Goal: Task Accomplishment & Management: Complete application form

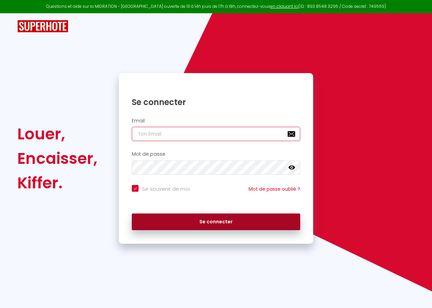
type input "[EMAIL_ADDRESS][DOMAIN_NAME]"
click at [216, 221] on button "Se connecter" at bounding box center [216, 221] width 169 height 17
checkbox input "true"
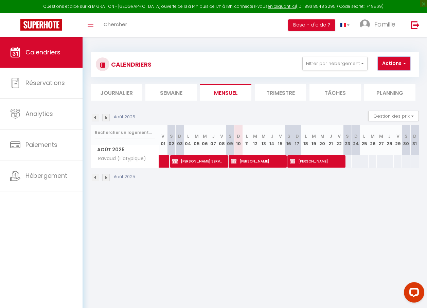
click at [399, 65] on button "Actions" at bounding box center [394, 64] width 33 height 14
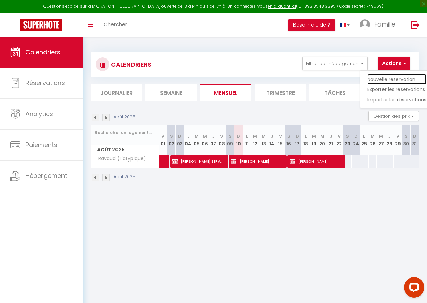
click at [396, 80] on link "Nouvelle réservation" at bounding box center [396, 79] width 59 height 10
select select
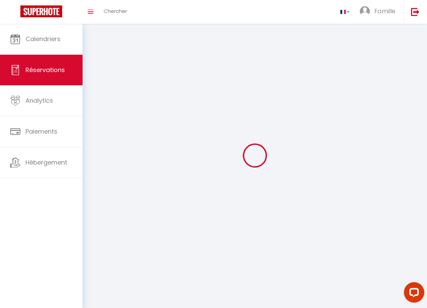
select select
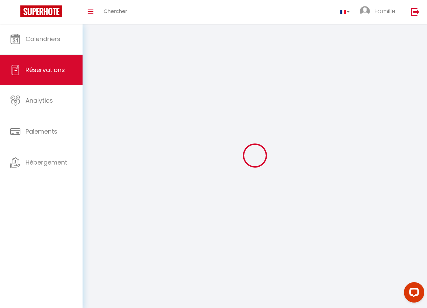
select select
checkbox input "false"
select select
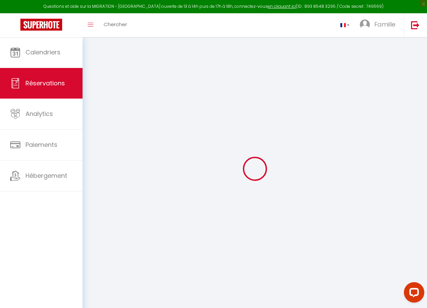
select select
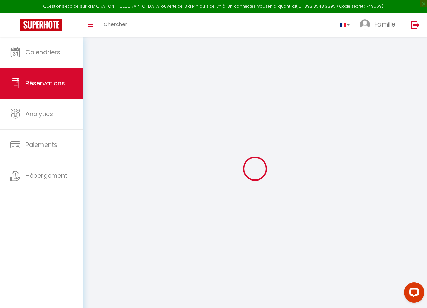
select select
checkbox input "false"
select select
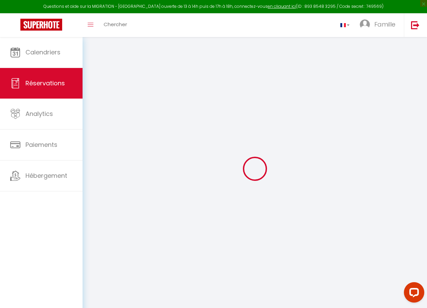
select select
checkbox input "false"
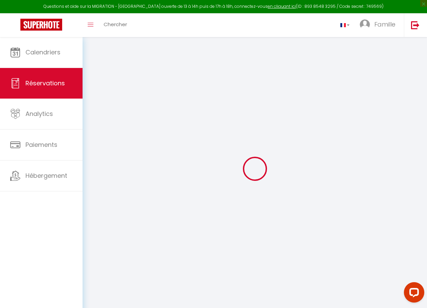
select select
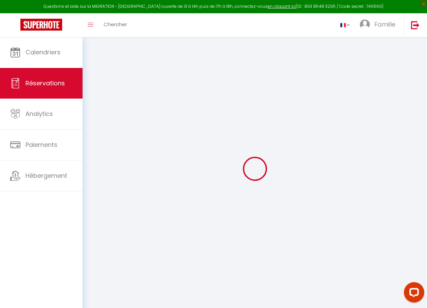
select select
checkbox input "false"
select select
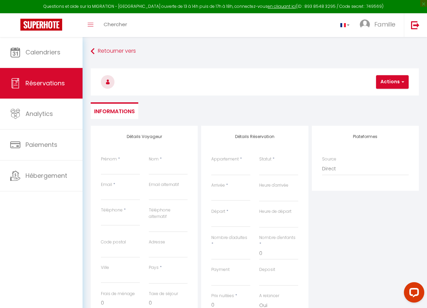
select select
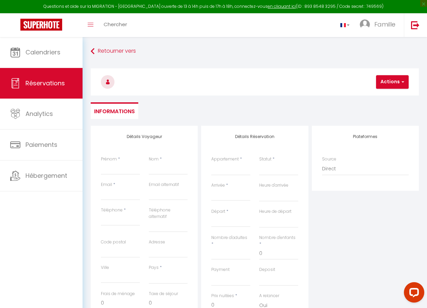
checkbox input "false"
select select
click at [157, 165] on input "Nom" at bounding box center [168, 168] width 39 height 12
type input "d"
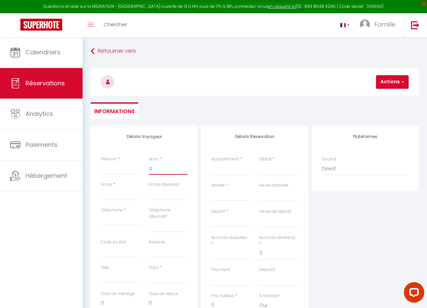
select select
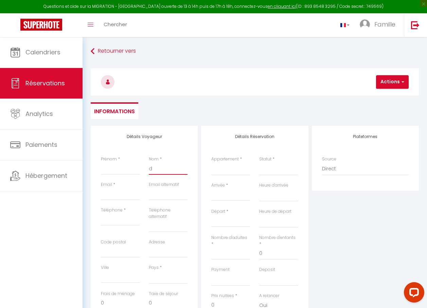
select select
checkbox input "false"
type input "de"
select select
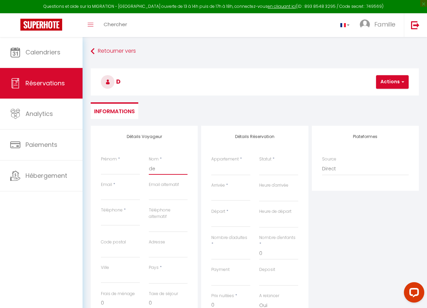
select select
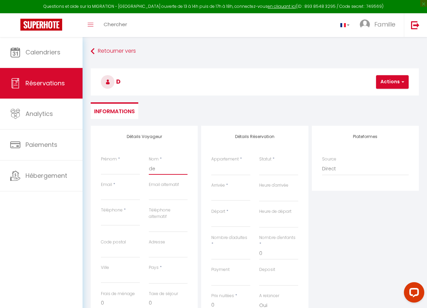
select select
checkbox input "false"
type input "d"
select select
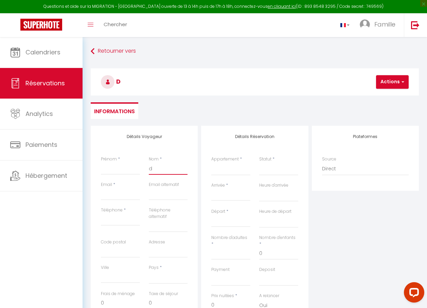
select select
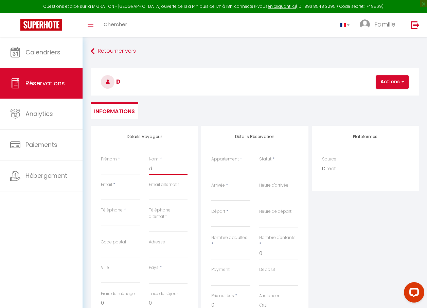
checkbox input "false"
select select
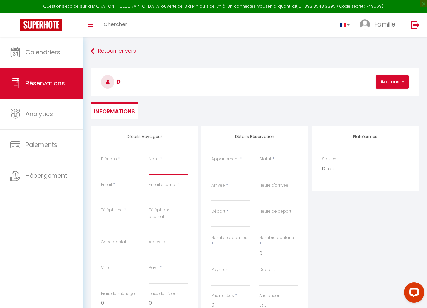
select select
checkbox input "false"
type input "D"
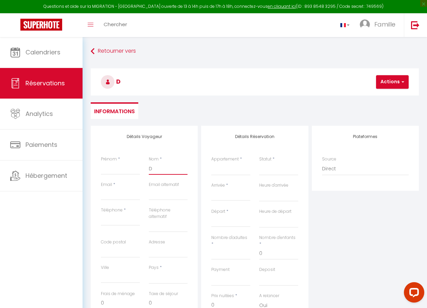
select select
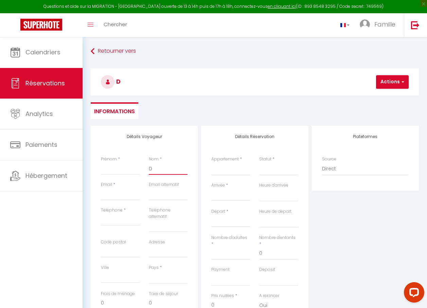
select select
checkbox input "false"
type input "DE"
select select
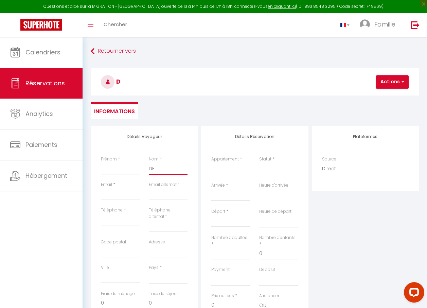
select select
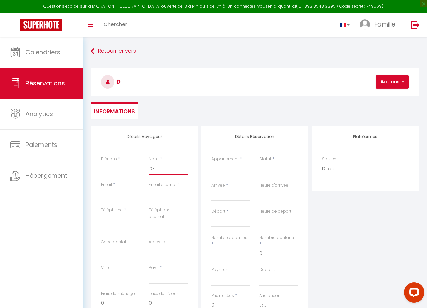
select select
checkbox input "false"
type input "DEL"
select select
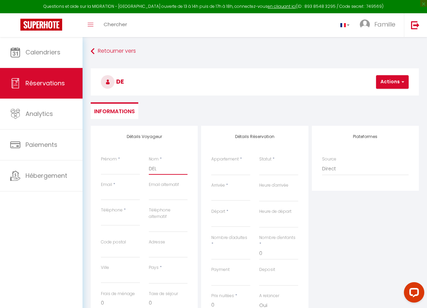
select select
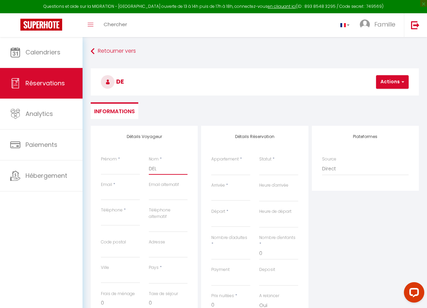
checkbox input "false"
type input "DELA"
select select
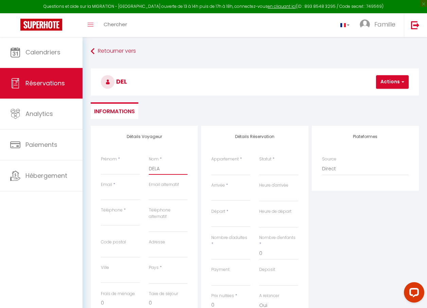
select select
checkbox input "false"
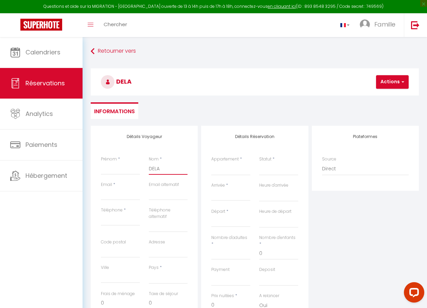
type input "DELAP"
select select
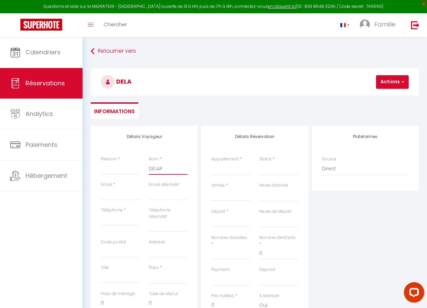
select select
checkbox input "false"
type input "DELAPO"
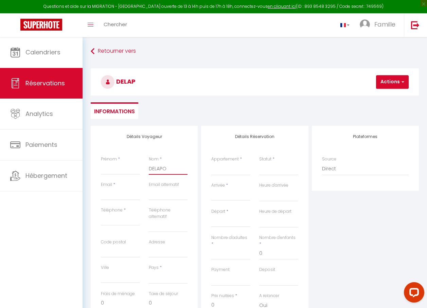
select select
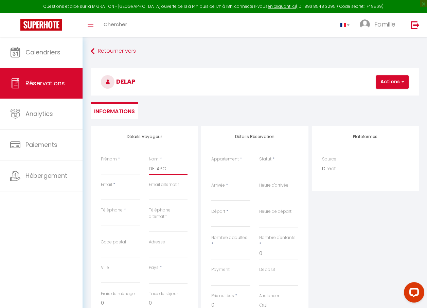
select select
checkbox input "false"
type input "DELAPOR"
select select
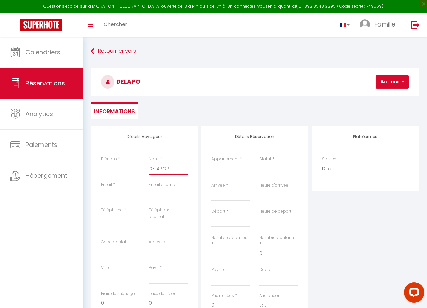
select select
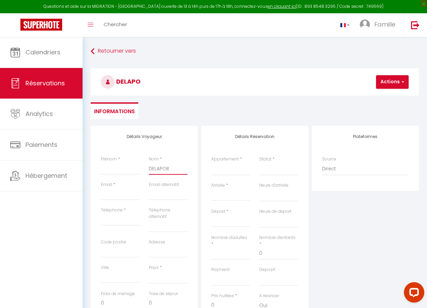
select select
checkbox input "false"
type input "DELAPORT"
select select
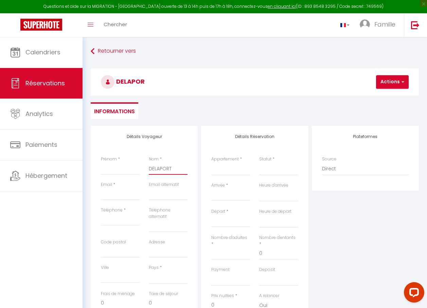
select select
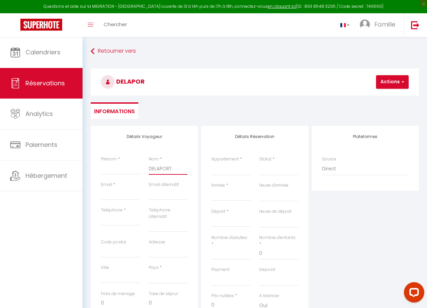
checkbox input "false"
type input "DELAPORTE"
select select
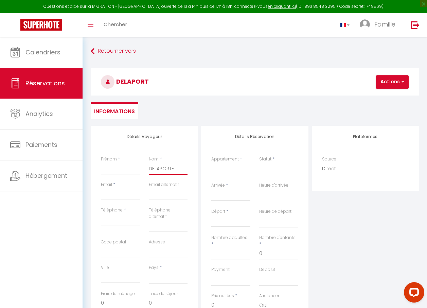
select select
checkbox input "false"
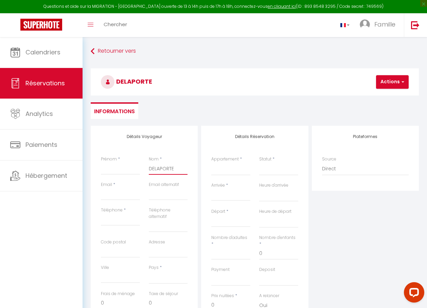
type input "DELAPORTE"
click at [106, 171] on input "Prénom" at bounding box center [120, 168] width 39 height 12
type input "P"
select select
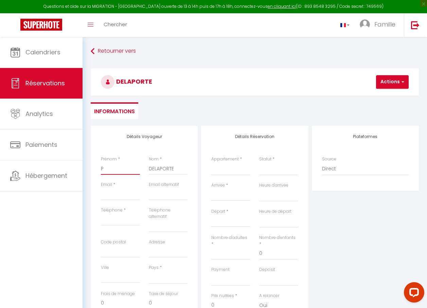
select select
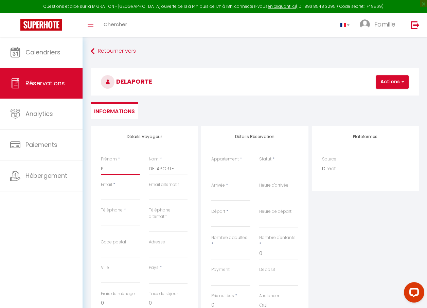
checkbox input "false"
type input "PH"
select select
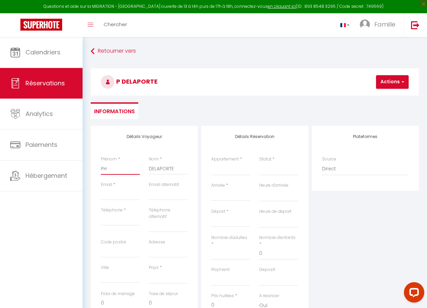
select select
checkbox input "false"
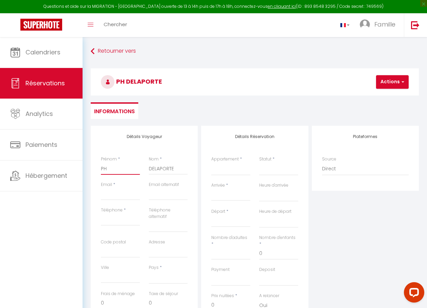
type input "PHI"
select select
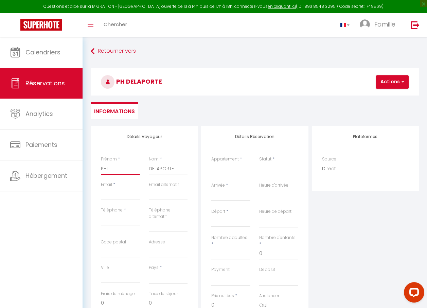
select select
checkbox input "false"
type input "PHIL"
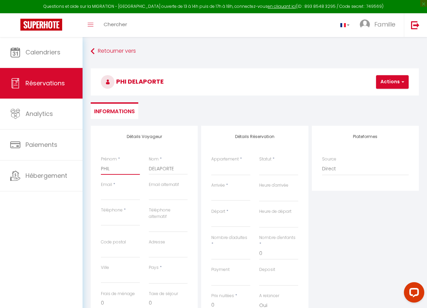
select select
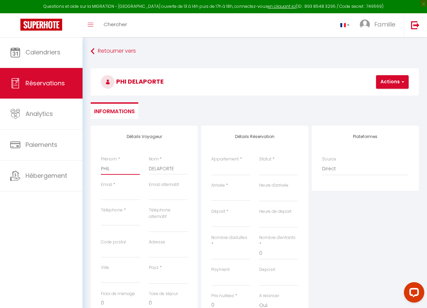
select select
checkbox input "false"
type input "PHILI"
select select
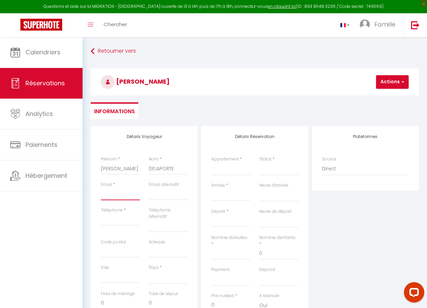
click at [103, 195] on input "Email" at bounding box center [120, 194] width 39 height 12
click at [107, 219] on input "Téléphone" at bounding box center [120, 219] width 39 height 12
click at [111, 252] on input "Code postal" at bounding box center [120, 251] width 39 height 12
click at [108, 274] on input "Ville" at bounding box center [120, 277] width 39 height 12
click at [105, 278] on input "[GEOGRAPHIC_DATA]" at bounding box center [120, 277] width 39 height 12
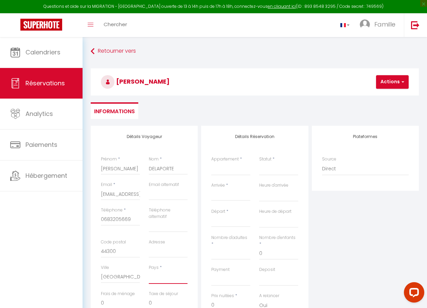
click at [158, 278] on select "[GEOGRAPHIC_DATA] [GEOGRAPHIC_DATA] [GEOGRAPHIC_DATA] [GEOGRAPHIC_DATA] [GEOGRA…" at bounding box center [168, 277] width 39 height 13
click at [149, 271] on select "[GEOGRAPHIC_DATA] [GEOGRAPHIC_DATA] [GEOGRAPHIC_DATA] [GEOGRAPHIC_DATA] [GEOGRA…" at bounding box center [168, 277] width 39 height 13
click at [154, 251] on input "Adresse" at bounding box center [168, 251] width 39 height 12
click at [226, 165] on select "Ravaud (L'atypique)" at bounding box center [230, 168] width 39 height 13
click at [211, 162] on select "Ravaud (L'atypique)" at bounding box center [230, 168] width 39 height 13
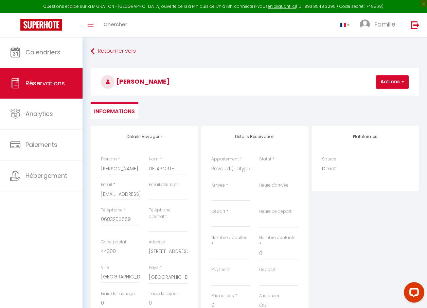
click at [239, 189] on div "< [DATE] > Dim Lun Mar Mer Jeu Ven Sam 1 2 3 4 5 6 7 8 9 10 11 12 13 14 15 16 1…" at bounding box center [230, 195] width 39 height 12
click at [226, 193] on input "Arrivée" at bounding box center [230, 195] width 39 height 9
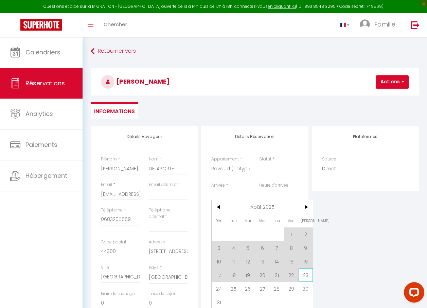
click at [307, 276] on span "23" at bounding box center [306, 275] width 15 height 14
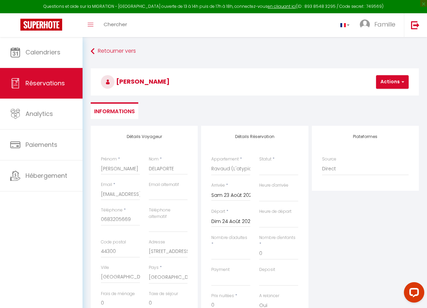
click at [238, 221] on input "Dim 24 Août 2025" at bounding box center [230, 221] width 39 height 9
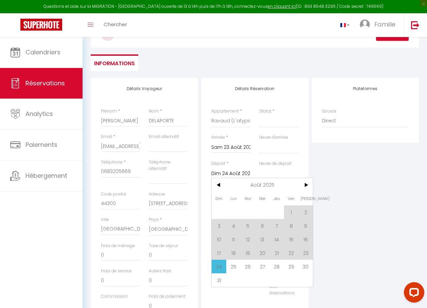
scroll to position [68, 0]
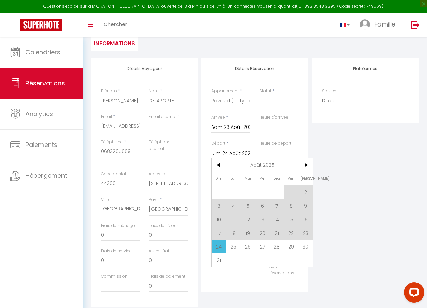
click at [305, 247] on span "30" at bounding box center [306, 247] width 15 height 14
click at [307, 246] on div "Détails Réservation Appartement * Ravaud (L'atypique) Statut * Confirmé Non Con…" at bounding box center [254, 175] width 107 height 234
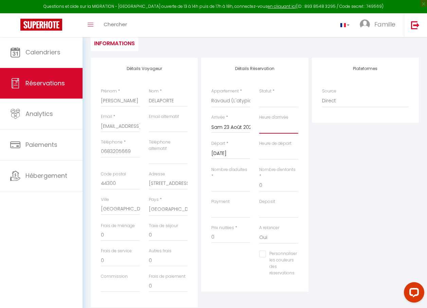
click at [269, 129] on select "00:00 00:30 01:00 01:30 02:00 02:30 03:00 03:30 04:00 04:30 05:00 05:30 06:00 0…" at bounding box center [278, 127] width 39 height 13
click at [259, 121] on select "00:00 00:30 01:00 01:30 02:00 02:30 03:00 03:30 04:00 04:30 05:00 05:30 06:00 0…" at bounding box center [278, 127] width 39 height 13
click at [274, 154] on select "00:00 00:30 01:00 01:30 02:00 02:30 03:00 03:30 04:00 04:30 05:00 05:30 06:00 0…" at bounding box center [278, 153] width 39 height 13
click at [259, 147] on select "00:00 00:30 01:00 01:30 02:00 02:30 03:00 03:30 04:00 04:30 05:00 05:30 06:00 0…" at bounding box center [278, 153] width 39 height 13
click at [222, 182] on input "Nombre d'adultes" at bounding box center [230, 185] width 39 height 12
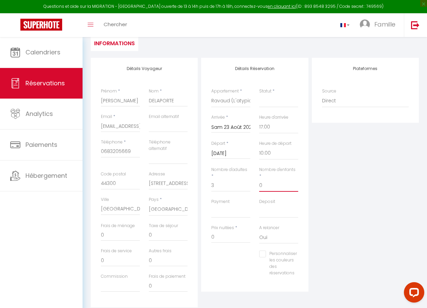
click at [268, 188] on input "0" at bounding box center [278, 185] width 39 height 12
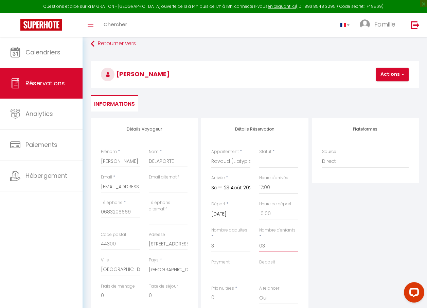
scroll to position [0, 0]
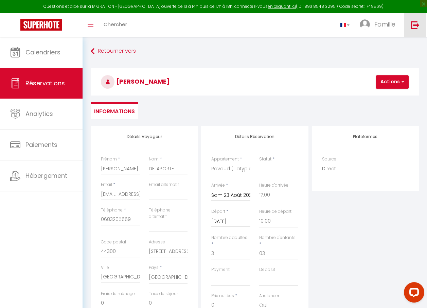
click at [414, 26] on img at bounding box center [415, 25] width 8 height 8
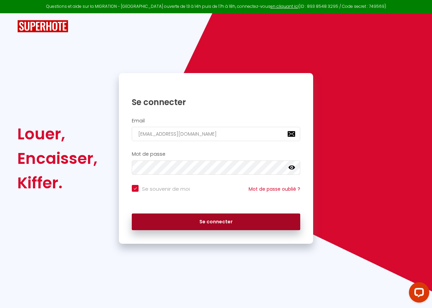
click at [217, 223] on button "Se connecter" at bounding box center [216, 221] width 169 height 17
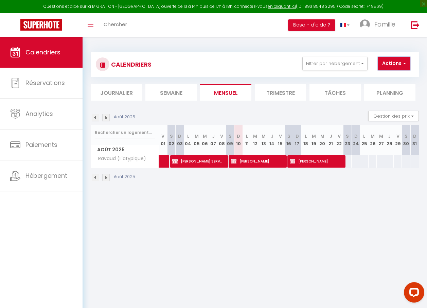
click at [398, 65] on button "Actions" at bounding box center [394, 64] width 33 height 14
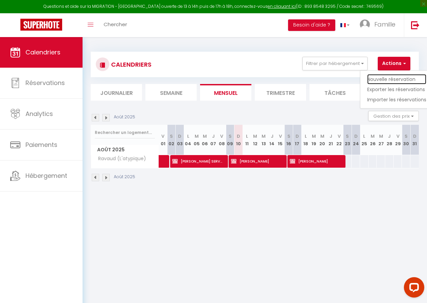
click at [389, 78] on link "Nouvelle réservation" at bounding box center [396, 79] width 59 height 10
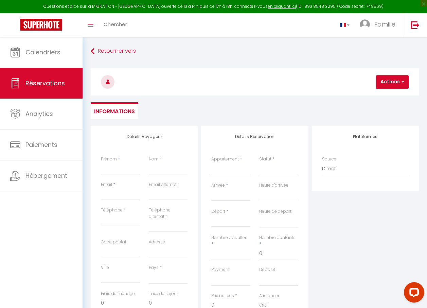
click at [149, 161] on label "Nom" at bounding box center [154, 159] width 10 height 6
click at [149, 162] on input "Nom" at bounding box center [168, 168] width 39 height 12
click at [113, 171] on input "Prénom" at bounding box center [120, 168] width 39 height 12
click at [111, 192] on input "Email" at bounding box center [120, 194] width 39 height 12
click at [123, 220] on input "Téléphone" at bounding box center [120, 219] width 39 height 12
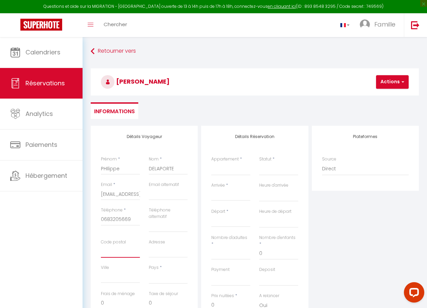
click at [112, 250] on input "Code postal" at bounding box center [120, 251] width 39 height 12
click at [160, 252] on input "Adresse" at bounding box center [168, 251] width 39 height 12
click at [115, 274] on input "Ville" at bounding box center [120, 277] width 39 height 12
click at [164, 279] on select "[GEOGRAPHIC_DATA] [GEOGRAPHIC_DATA] [GEOGRAPHIC_DATA] [GEOGRAPHIC_DATA] [GEOGRA…" at bounding box center [168, 277] width 39 height 13
click at [149, 271] on select "[GEOGRAPHIC_DATA] [GEOGRAPHIC_DATA] [GEOGRAPHIC_DATA] [GEOGRAPHIC_DATA] [GEOGRA…" at bounding box center [168, 277] width 39 height 13
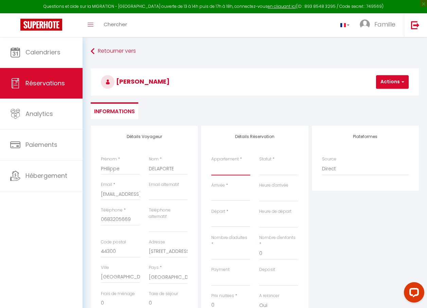
click at [225, 169] on select "Ravaud (L'atypique)" at bounding box center [230, 168] width 39 height 13
click at [211, 162] on select "Ravaud (L'atypique)" at bounding box center [230, 168] width 39 height 13
click at [232, 190] on div "< [DATE] > Dim Lun Mar Mer Jeu Ven Sam 1 2 3 4 5 6 7 8 9 10 11 12 13 14 15 16 1…" at bounding box center [230, 195] width 39 height 12
click at [229, 196] on input "Arrivée" at bounding box center [230, 195] width 39 height 9
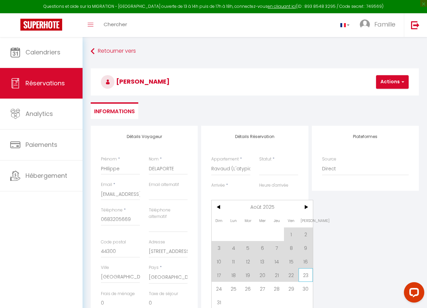
click at [303, 274] on span "23" at bounding box center [306, 275] width 15 height 14
click at [307, 276] on div "Détails Réservation Appartement * Ravaud (L'atypique) Statut * Confirmé Non Con…" at bounding box center [254, 243] width 107 height 234
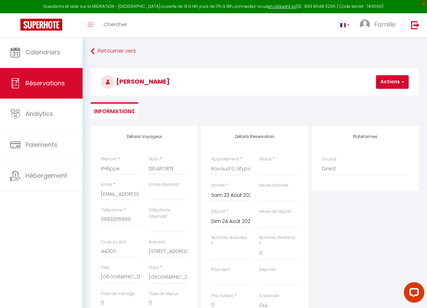
click at [307, 276] on div "Détails Réservation Appartement * Ravaud (L'atypique) Statut * Confirmé Non Con…" at bounding box center [254, 243] width 107 height 234
click at [238, 219] on input "Dim 24 Août 2025" at bounding box center [230, 221] width 39 height 9
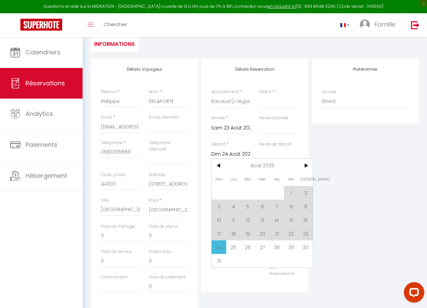
scroll to position [68, 0]
click at [305, 245] on span "30" at bounding box center [306, 247] width 15 height 14
click at [305, 249] on div "Détails Réservation Appartement * Ravaud (L'atypique) Statut * Confirmé Non Con…" at bounding box center [254, 175] width 107 height 234
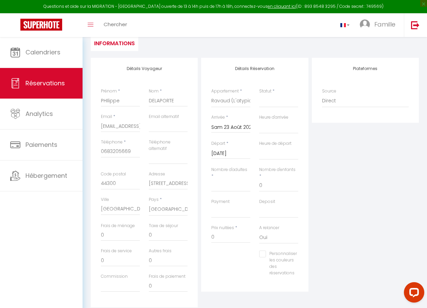
click at [306, 248] on div "Détails Réservation Appartement * Ravaud (L'atypique) Statut * Confirmé Non Con…" at bounding box center [254, 175] width 107 height 234
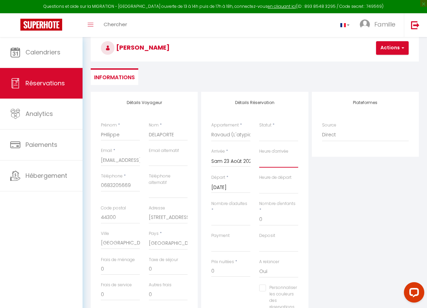
click at [262, 160] on select "00:00 00:30 01:00 01:30 02:00 02:30 03:00 03:30 04:00 04:30 05:00 05:30 06:00 0…" at bounding box center [278, 161] width 39 height 13
click at [259, 155] on select "00:00 00:30 01:00 01:30 02:00 02:30 03:00 03:30 04:00 04:30 05:00 05:30 06:00 0…" at bounding box center [278, 161] width 39 height 13
click at [275, 180] on label "Heure de départ" at bounding box center [275, 177] width 32 height 6
click at [275, 181] on select "00:00 00:30 01:00 01:30 02:00 02:30 03:00 03:30 04:00 04:30 05:00 05:30 06:00 0…" at bounding box center [278, 187] width 39 height 13
click at [292, 187] on select "00:00 00:30 01:00 01:30 02:00 02:30 03:00 03:30 04:00 04:30 05:00 05:30 06:00 0…" at bounding box center [278, 187] width 39 height 13
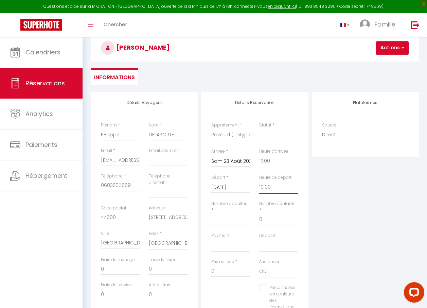
click at [259, 181] on select "00:00 00:30 01:00 01:30 02:00 02:30 03:00 03:30 04:00 04:30 05:00 05:30 06:00 0…" at bounding box center [278, 187] width 39 height 13
click at [237, 214] on input "Nombre d'adultes" at bounding box center [230, 219] width 39 height 12
click at [268, 223] on input "0" at bounding box center [278, 219] width 39 height 12
click at [415, 293] on icon "Open LiveChat chat widget" at bounding box center [414, 292] width 6 height 4
click at [270, 76] on ul "Informations" at bounding box center [255, 76] width 328 height 17
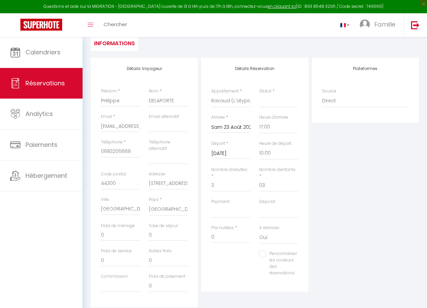
scroll to position [88, 0]
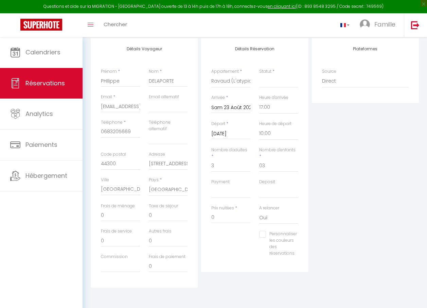
click at [267, 291] on div "Détails Voyageur Prénom * [PERSON_NAME] Nom * DELAPORTE Email * [EMAIL_ADDRESS]…" at bounding box center [255, 164] width 328 height 253
click at [272, 282] on div "Détails Réservation Appartement * Ravaud (L'atypique) Statut * Confirmé Non Con…" at bounding box center [255, 163] width 110 height 250
click at [269, 291] on div "Détails Voyageur Prénom * [PERSON_NAME] Nom * DELAPORTE Email * [EMAIL_ADDRESS]…" at bounding box center [255, 164] width 328 height 253
click at [63, 82] on span "Réservations" at bounding box center [44, 83] width 39 height 8
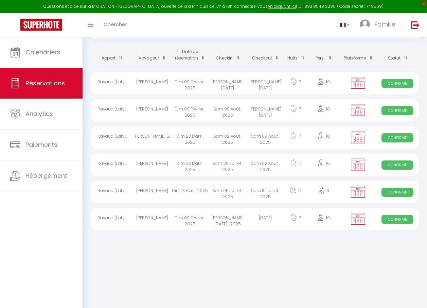
scroll to position [37, 0]
click at [283, 262] on body "Questions et aide sur la MIGRATION - [GEOGRAPHIC_DATA] ouverte de 13 à 14h puis…" at bounding box center [213, 154] width 427 height 308
click at [45, 81] on span "Réservations" at bounding box center [44, 83] width 39 height 8
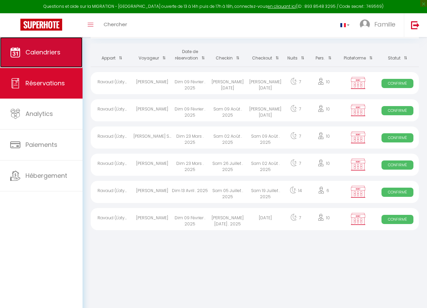
click at [52, 57] on link "Calendriers" at bounding box center [41, 52] width 83 height 31
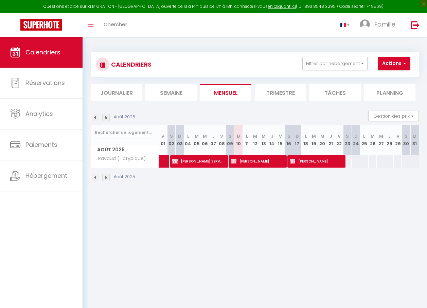
drag, startPoint x: 289, startPoint y: 246, endPoint x: 295, endPoint y: 241, distance: 7.5
click at [290, 246] on body "Questions et aide sur la MIGRATION - [GEOGRAPHIC_DATA] ouverte de 13 à 14h puis…" at bounding box center [213, 191] width 427 height 308
click at [405, 64] on span "button" at bounding box center [404, 63] width 4 height 7
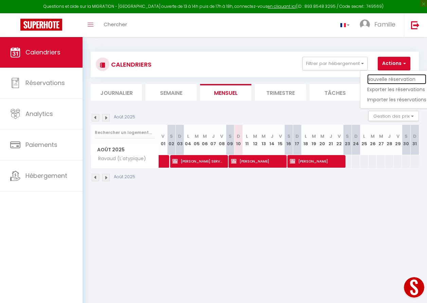
click at [395, 78] on link "Nouvelle réservation" at bounding box center [396, 79] width 59 height 10
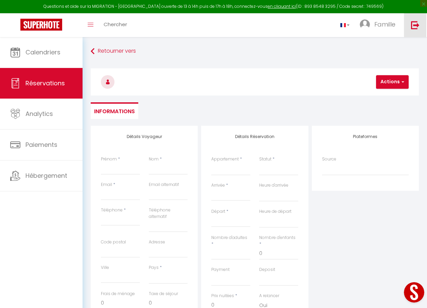
click at [414, 25] on img at bounding box center [415, 25] width 8 height 8
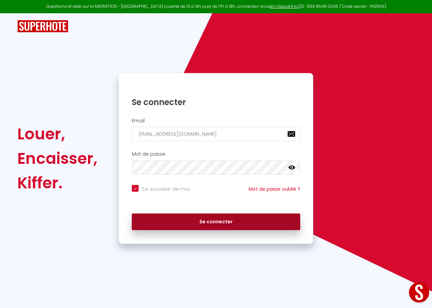
click at [225, 223] on button "Se connecter" at bounding box center [216, 221] width 169 height 17
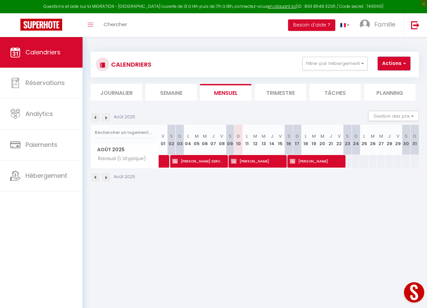
click at [405, 64] on span "button" at bounding box center [404, 63] width 4 height 7
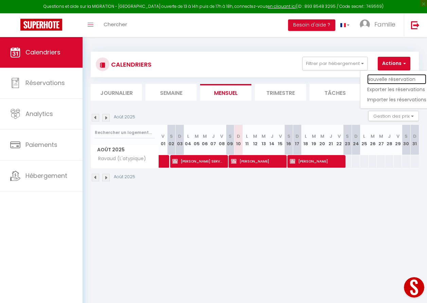
click at [389, 80] on link "Nouvelle réservation" at bounding box center [396, 79] width 59 height 10
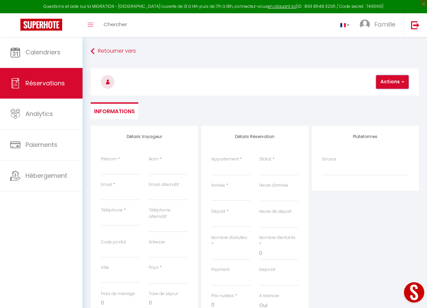
click at [402, 83] on span "button" at bounding box center [402, 82] width 4 height 6
click at [326, 88] on h3 at bounding box center [255, 81] width 328 height 27
click at [107, 168] on input "Prénom" at bounding box center [120, 168] width 39 height 12
click at [123, 191] on input "Email" at bounding box center [120, 194] width 39 height 12
click at [121, 220] on input "Téléphone" at bounding box center [120, 219] width 39 height 12
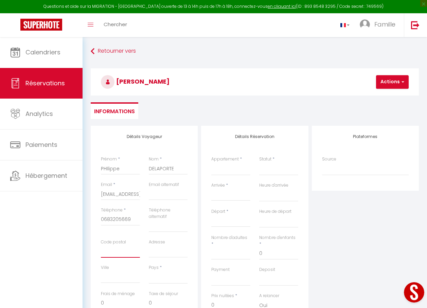
click at [105, 248] on input "Code postal" at bounding box center [120, 251] width 39 height 12
click at [164, 251] on input "Adresse" at bounding box center [168, 251] width 39 height 12
click at [107, 278] on input "Ville" at bounding box center [120, 277] width 39 height 12
click at [227, 168] on select "Ravaud (L'atypique)" at bounding box center [230, 168] width 39 height 13
click at [211, 162] on select "Ravaud (L'atypique)" at bounding box center [230, 168] width 39 height 13
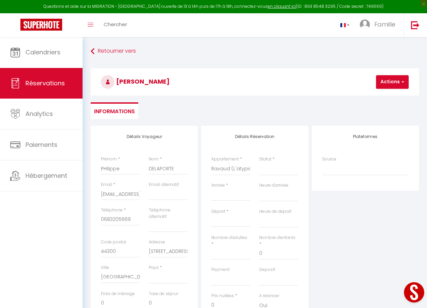
click at [227, 195] on input "Arrivée" at bounding box center [230, 195] width 39 height 9
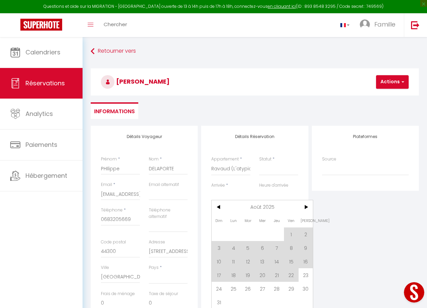
click at [233, 192] on input "Arrivée" at bounding box center [230, 195] width 39 height 9
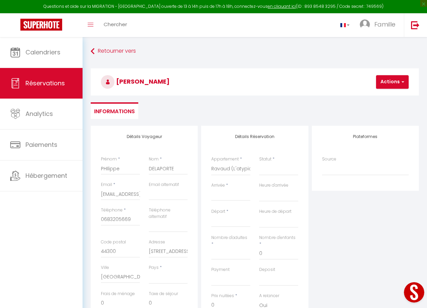
click at [240, 194] on input "Arrivée" at bounding box center [230, 195] width 39 height 9
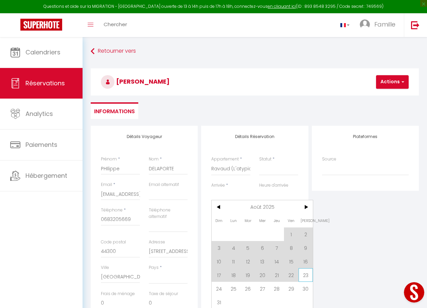
click at [308, 274] on span "23" at bounding box center [306, 275] width 15 height 14
click at [307, 275] on div "Détails Réservation Appartement * Ravaud (L'atypique) Statut * Confirmé Non Con…" at bounding box center [254, 243] width 107 height 234
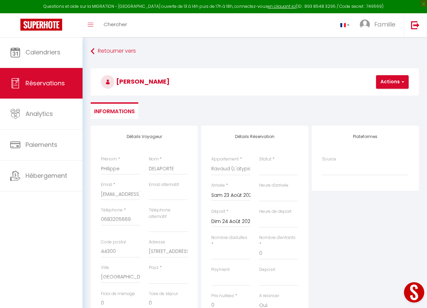
click at [227, 220] on input "Dim 24 Août 2025" at bounding box center [230, 221] width 39 height 9
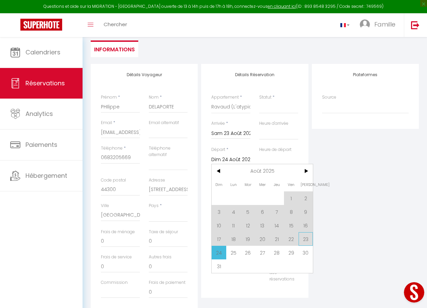
scroll to position [68, 0]
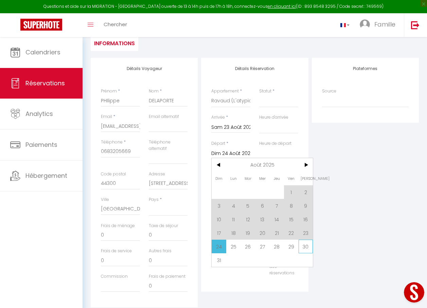
click at [306, 247] on span "30" at bounding box center [306, 247] width 15 height 14
click at [306, 247] on div "Détails Réservation Appartement * Ravaud (L'atypique) Statut * Confirmé Non Con…" at bounding box center [254, 175] width 107 height 234
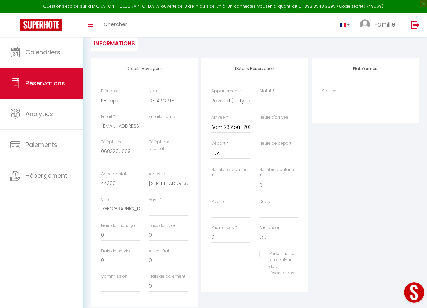
click at [307, 246] on div "Détails Réservation Appartement * Ravaud (L'atypique) Statut * Confirmé Non Con…" at bounding box center [254, 175] width 107 height 234
click at [272, 125] on select "00:00 00:30 01:00 01:30 02:00 02:30 03:00 03:30 04:00 04:30 05:00 05:30 06:00 0…" at bounding box center [278, 127] width 39 height 13
click at [259, 121] on select "00:00 00:30 01:00 01:30 02:00 02:30 03:00 03:30 04:00 04:30 05:00 05:30 06:00 0…" at bounding box center [278, 127] width 39 height 13
click at [268, 150] on select "00:00 00:30 01:00 01:30 02:00 02:30 03:00 03:30 04:00 04:30 05:00 05:30 06:00 0…" at bounding box center [278, 153] width 39 height 13
click at [259, 147] on select "00:00 00:30 01:00 01:30 02:00 02:30 03:00 03:30 04:00 04:30 05:00 05:30 06:00 0…" at bounding box center [278, 153] width 39 height 13
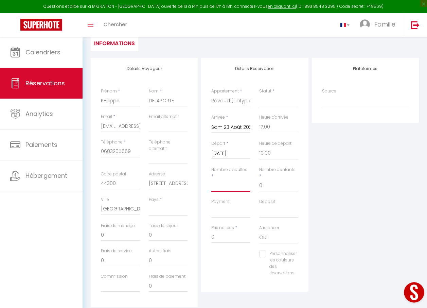
click at [233, 182] on input "Nombre d'adultes" at bounding box center [230, 185] width 39 height 12
click at [267, 186] on input "0" at bounding box center [278, 185] width 39 height 12
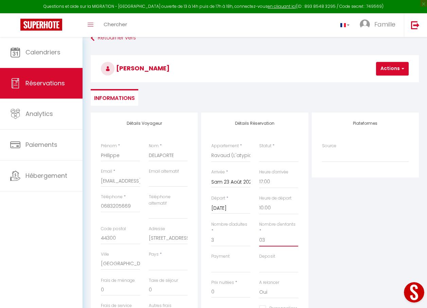
scroll to position [0, 0]
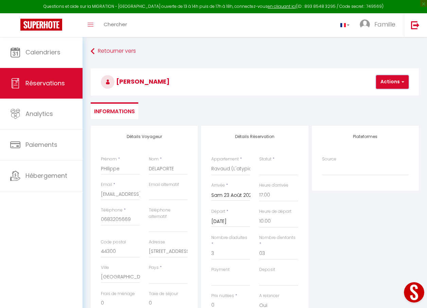
click at [403, 81] on span "button" at bounding box center [402, 82] width 4 height 6
click at [397, 96] on link "Enregistrer" at bounding box center [399, 96] width 54 height 9
click at [262, 253] on input "03" at bounding box center [278, 253] width 39 height 12
click at [403, 82] on span "button" at bounding box center [402, 82] width 4 height 6
click at [394, 97] on link "Enregistrer" at bounding box center [399, 96] width 54 height 9
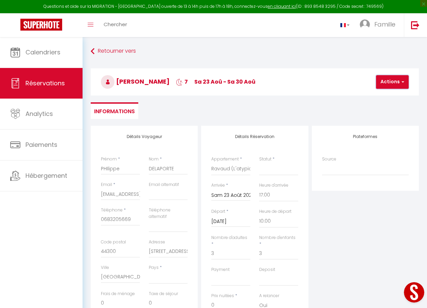
click at [402, 82] on span "button" at bounding box center [402, 82] width 4 height 6
click at [385, 98] on link "Enregistrer" at bounding box center [399, 96] width 54 height 9
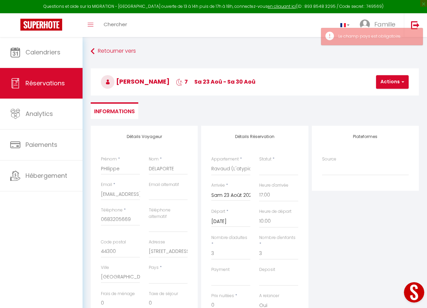
scroll to position [34, 0]
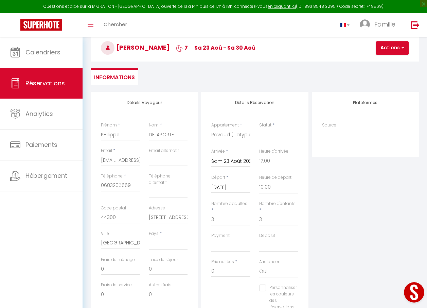
click at [156, 237] on div "Pays * [GEOGRAPHIC_DATA] [GEOGRAPHIC_DATA] [GEOGRAPHIC_DATA] [GEOGRAPHIC_DATA] …" at bounding box center [168, 239] width 39 height 19
drag, startPoint x: 156, startPoint y: 238, endPoint x: 165, endPoint y: 241, distance: 8.8
click at [165, 241] on select "[GEOGRAPHIC_DATA] [GEOGRAPHIC_DATA] [GEOGRAPHIC_DATA] [GEOGRAPHIC_DATA] [GEOGRA…" at bounding box center [168, 243] width 39 height 13
click at [149, 237] on select "[GEOGRAPHIC_DATA] [GEOGRAPHIC_DATA] [GEOGRAPHIC_DATA] [GEOGRAPHIC_DATA] [GEOGRA…" at bounding box center [168, 243] width 39 height 13
click at [281, 134] on select "Confirmé Non Confirmé [PERSON_NAME] par le voyageur No Show Request" at bounding box center [278, 134] width 39 height 13
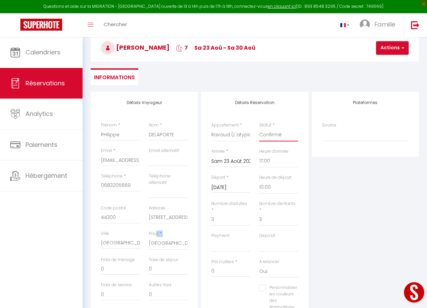
click at [259, 128] on select "Confirmé Non Confirmé [PERSON_NAME] par le voyageur No Show Request" at bounding box center [278, 134] width 39 height 13
click at [400, 49] on span "button" at bounding box center [402, 48] width 4 height 6
click at [394, 64] on link "Enregistrer" at bounding box center [399, 62] width 54 height 9
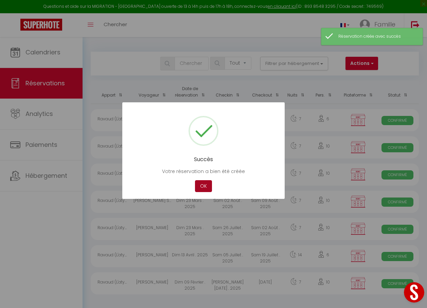
click at [205, 188] on button "OK" at bounding box center [203, 186] width 17 height 12
